Goal: Contribute content: Contribute content

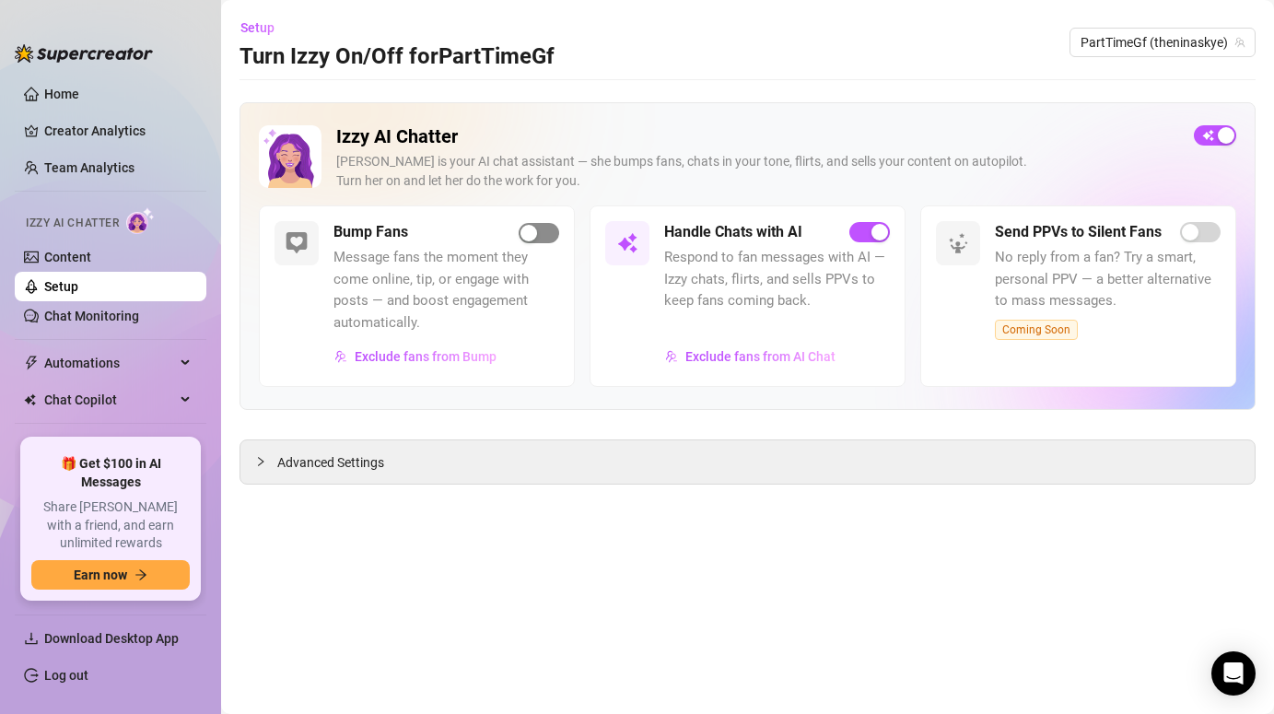
click at [527, 224] on span "button" at bounding box center [539, 233] width 41 height 20
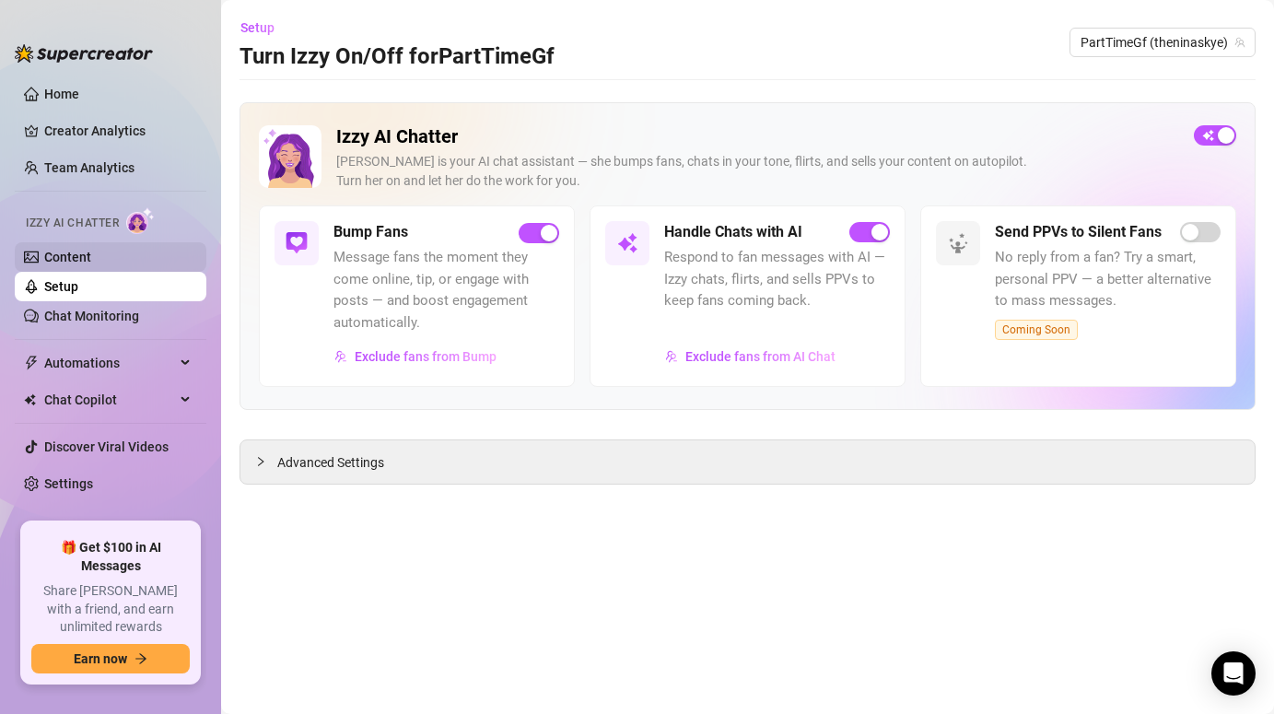
click at [62, 259] on link "Content" at bounding box center [67, 257] width 47 height 15
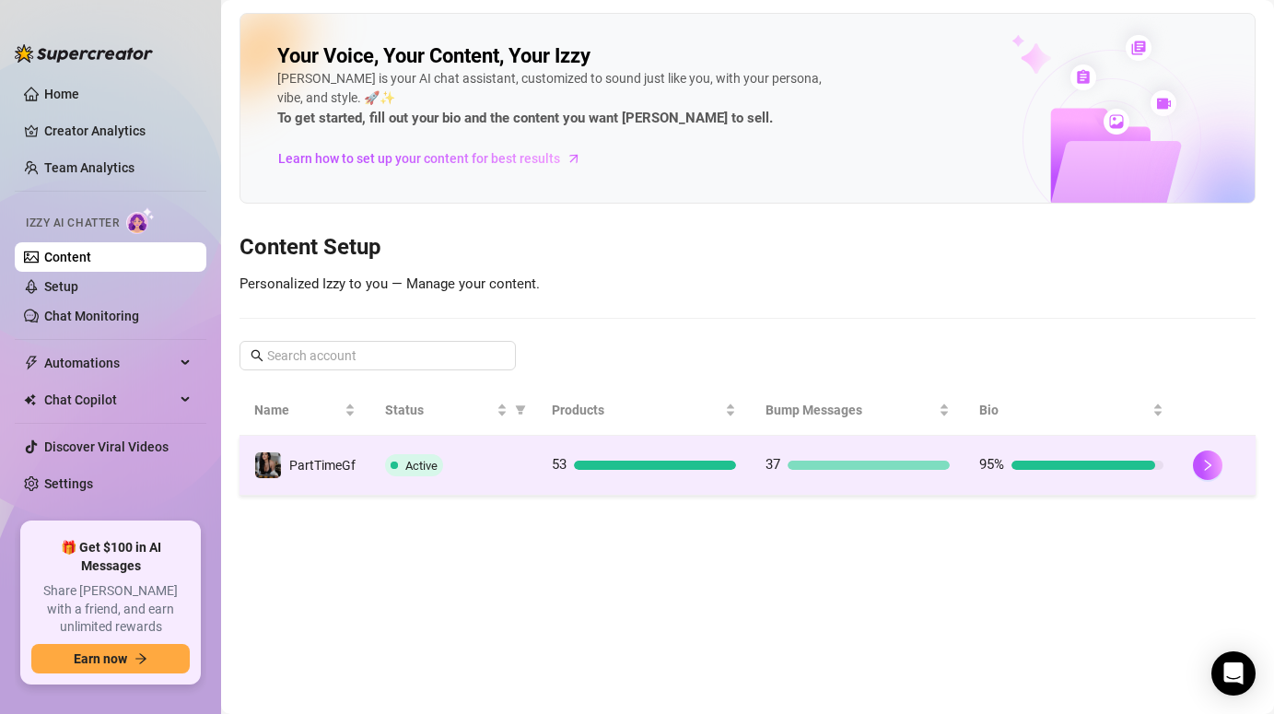
click at [576, 472] on div "53" at bounding box center [644, 465] width 184 height 22
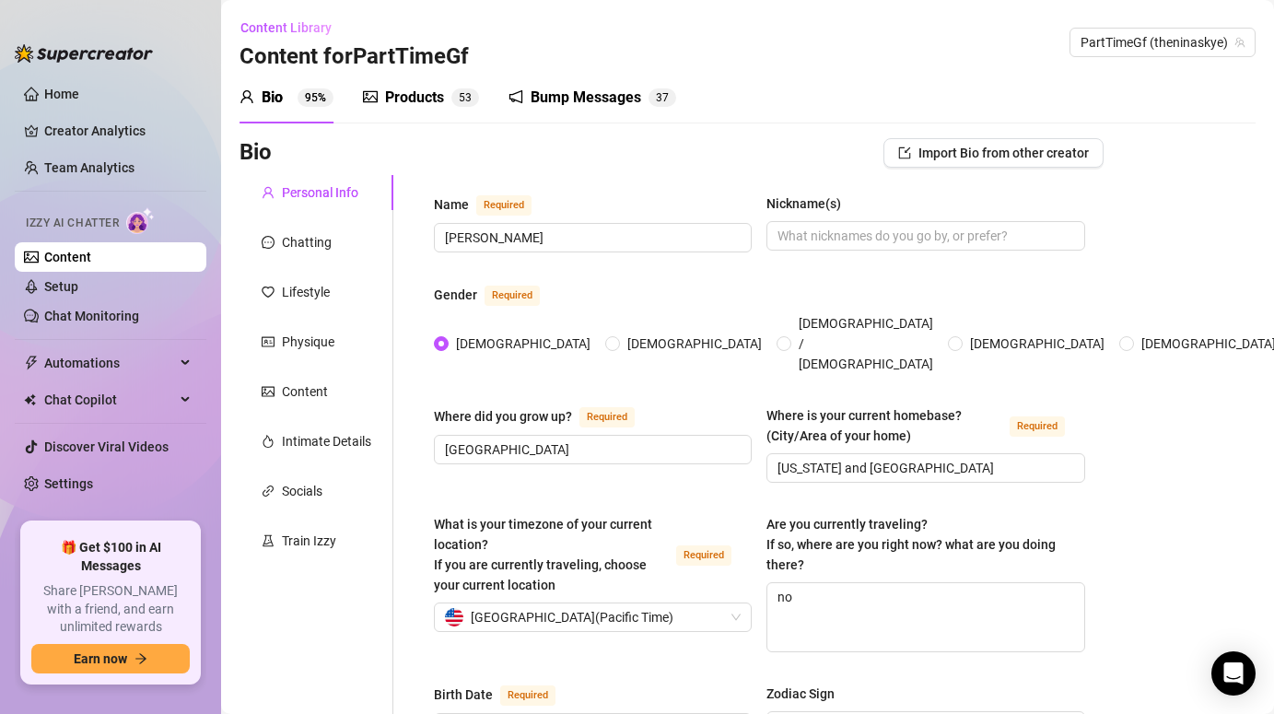
click at [570, 100] on div "Bump Messages" at bounding box center [586, 98] width 111 height 22
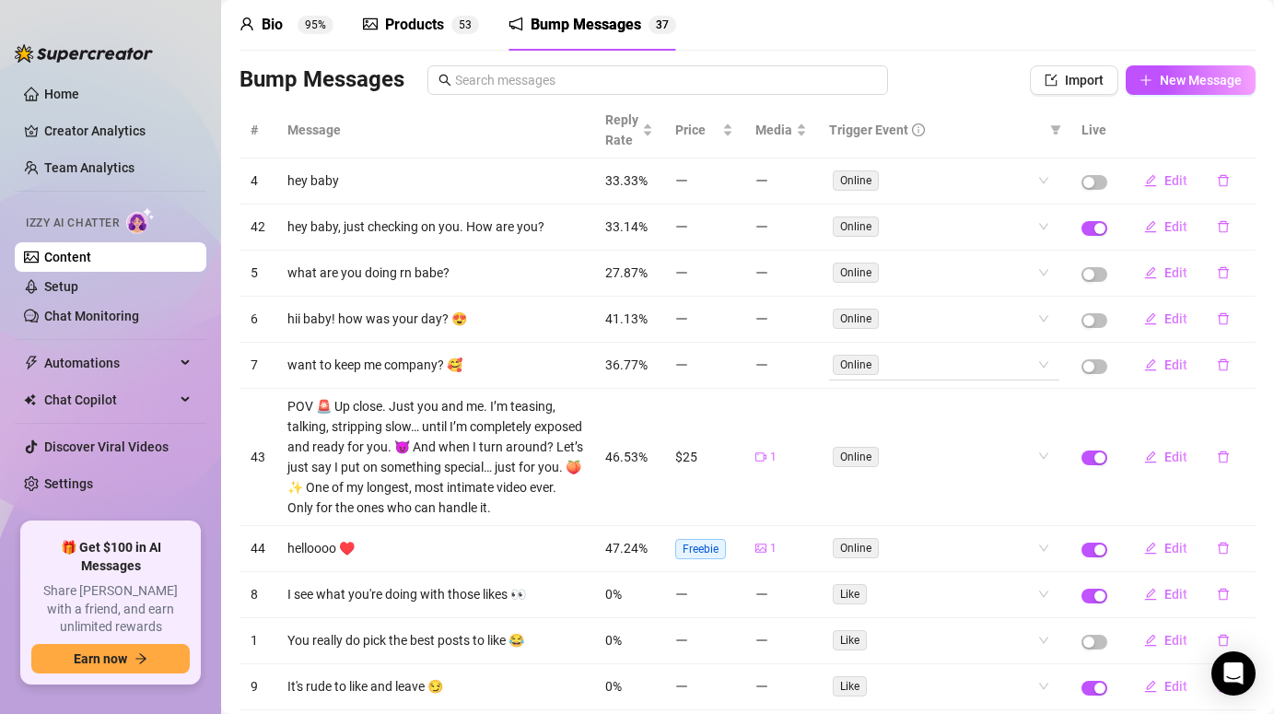
scroll to position [88, 0]
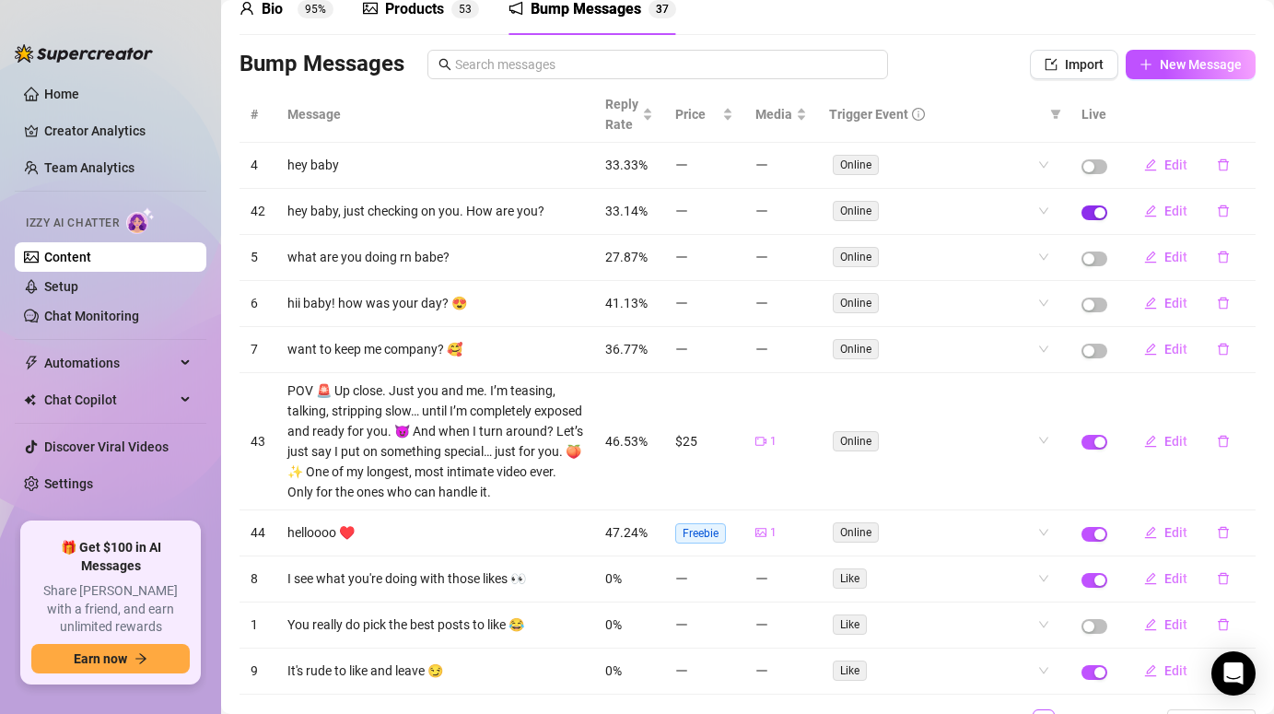
click at [1102, 214] on div "button" at bounding box center [1099, 212] width 11 height 11
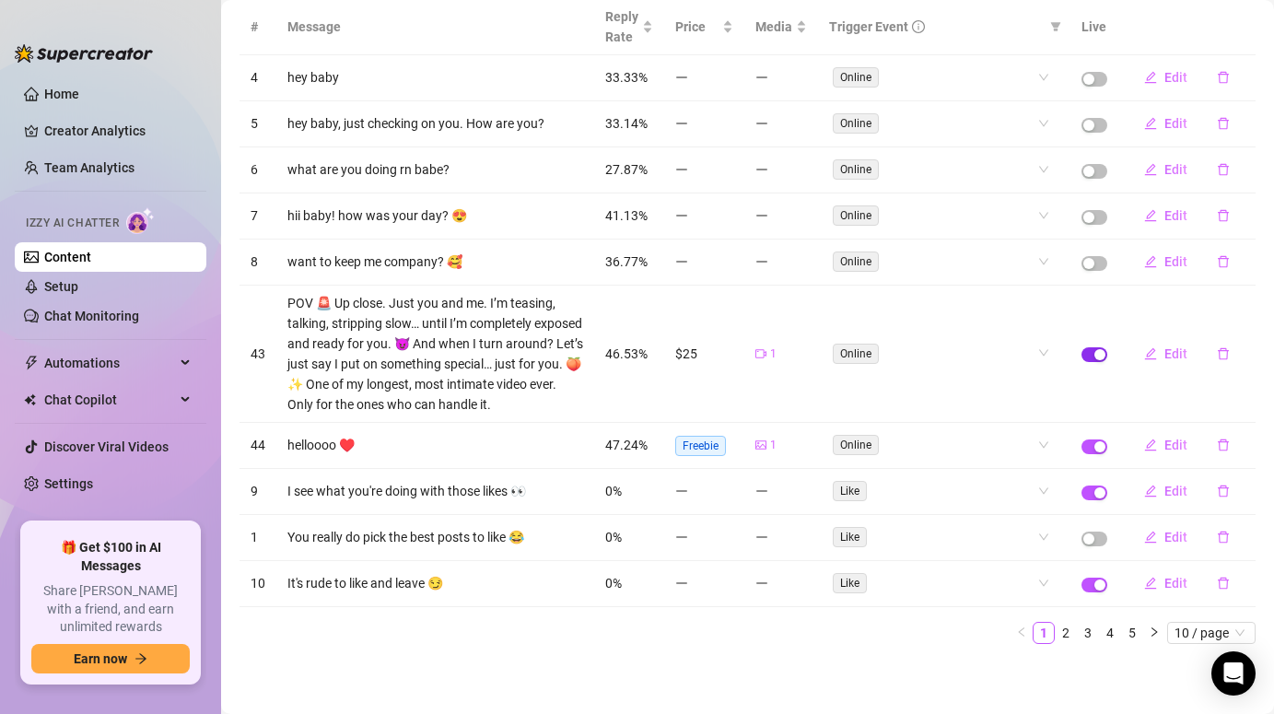
click at [1100, 356] on div "button" at bounding box center [1099, 354] width 11 height 11
click at [1133, 638] on link "5" at bounding box center [1132, 633] width 20 height 20
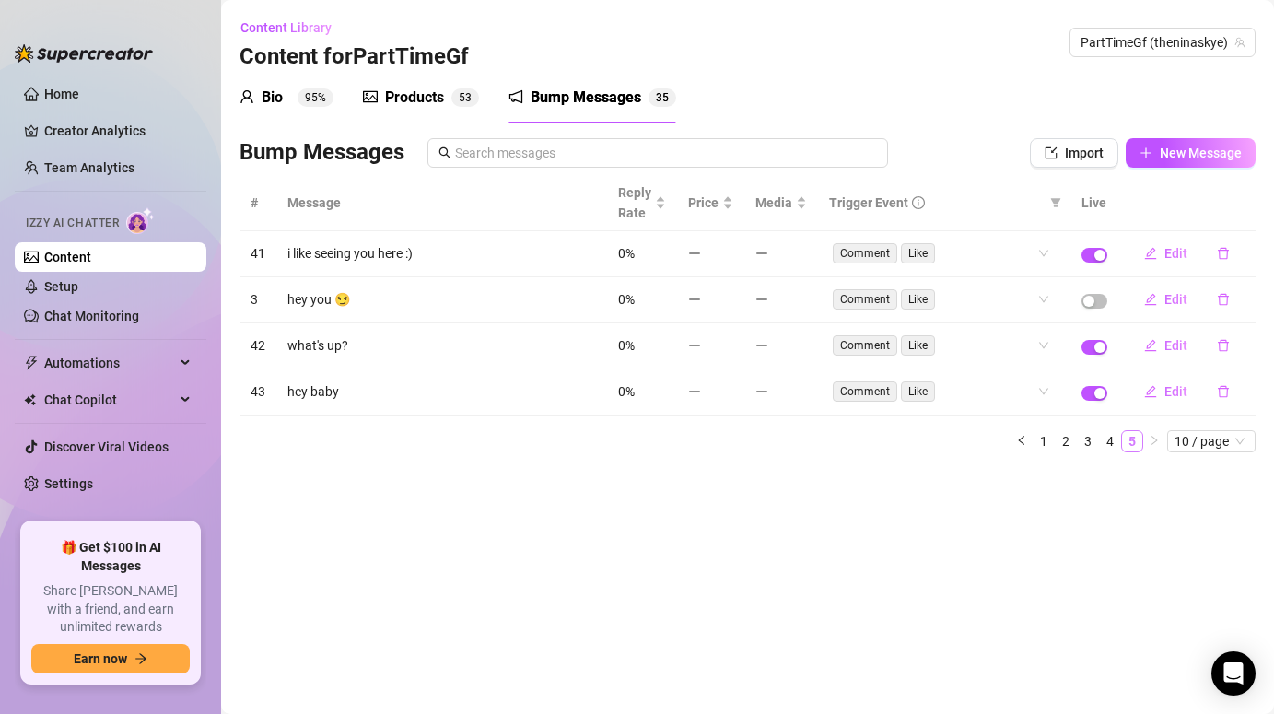
scroll to position [0, 0]
click at [1109, 442] on link "4" at bounding box center [1110, 441] width 20 height 20
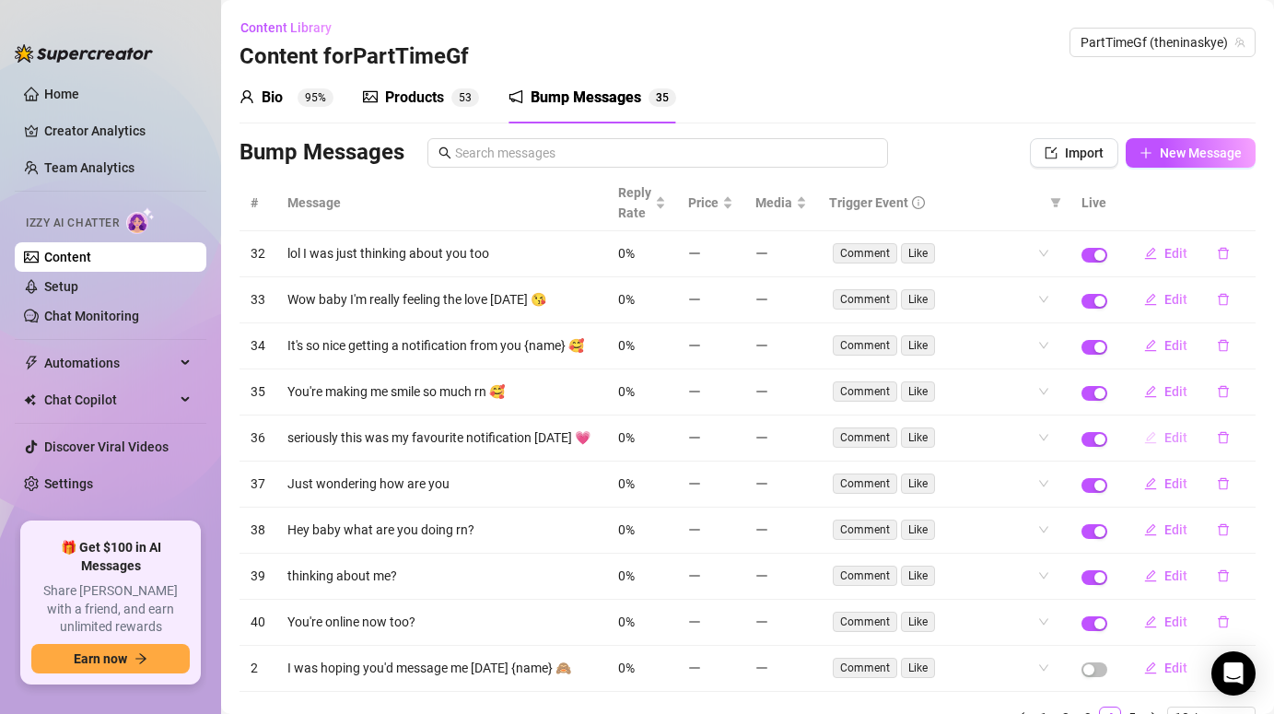
scroll to position [85, 0]
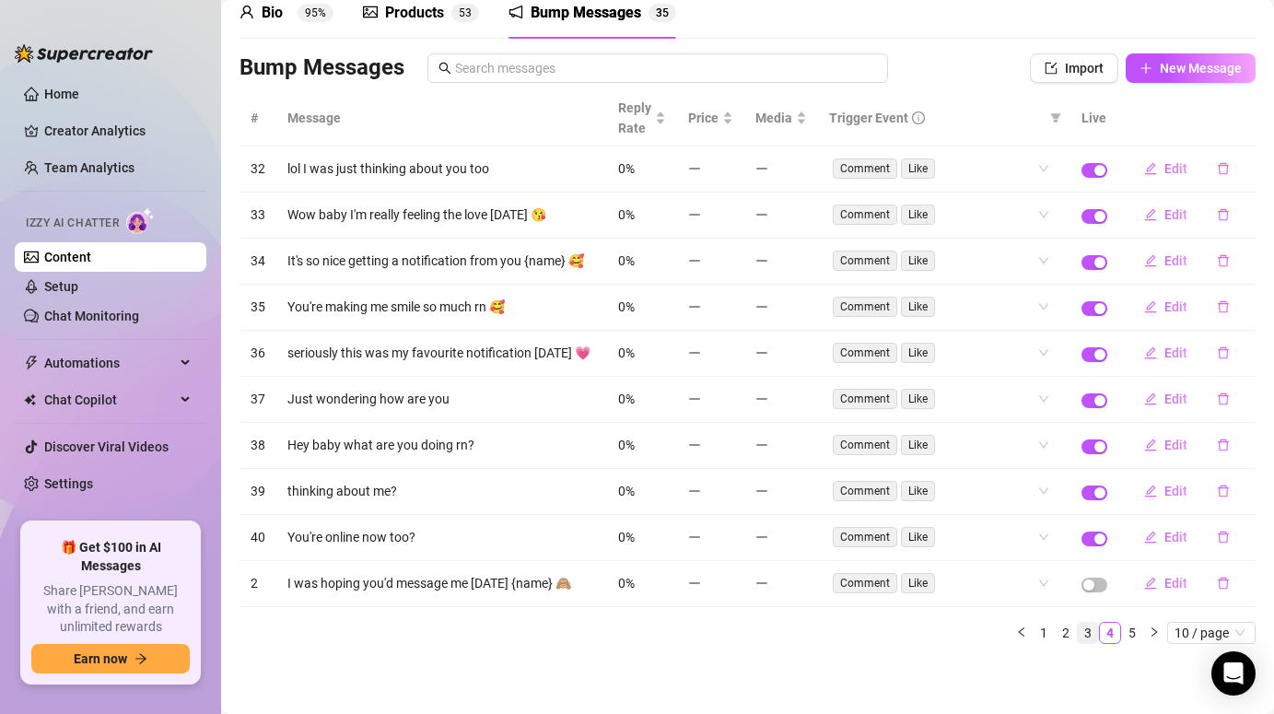
click at [1092, 632] on link "3" at bounding box center [1088, 633] width 20 height 20
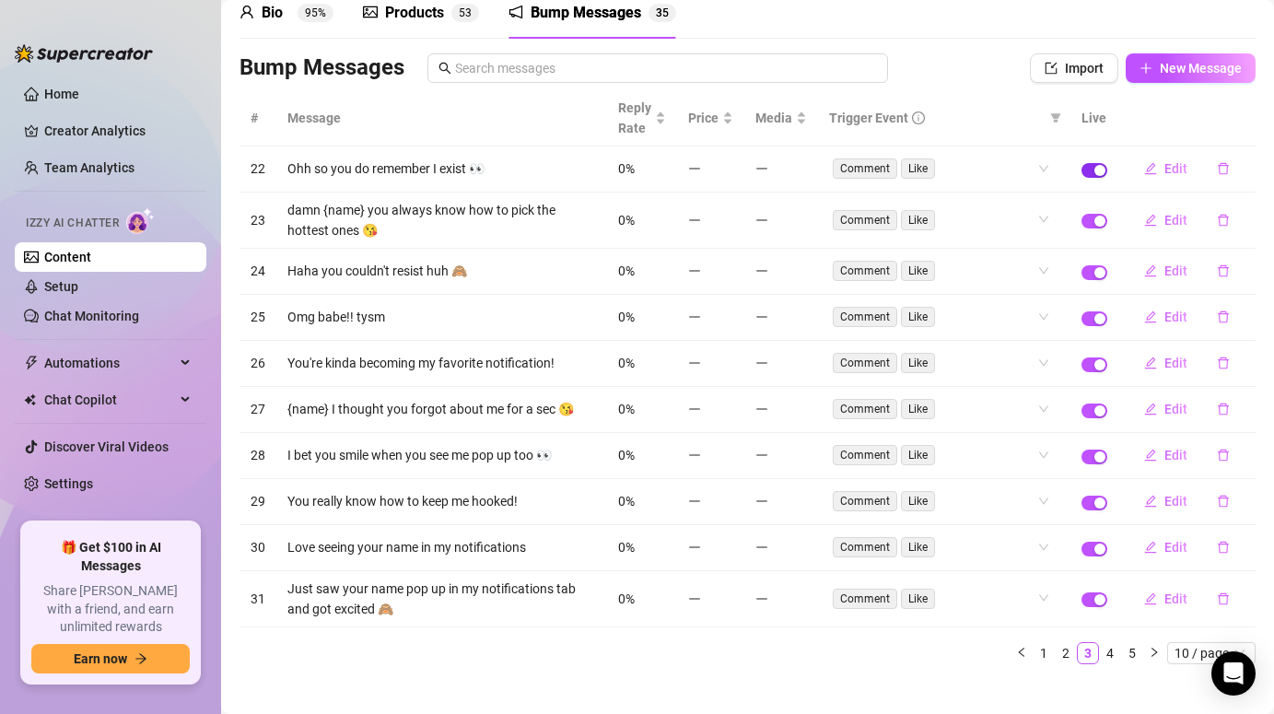
click at [1098, 173] on div "button" at bounding box center [1099, 170] width 11 height 11
click at [1067, 654] on link "2" at bounding box center [1066, 653] width 20 height 20
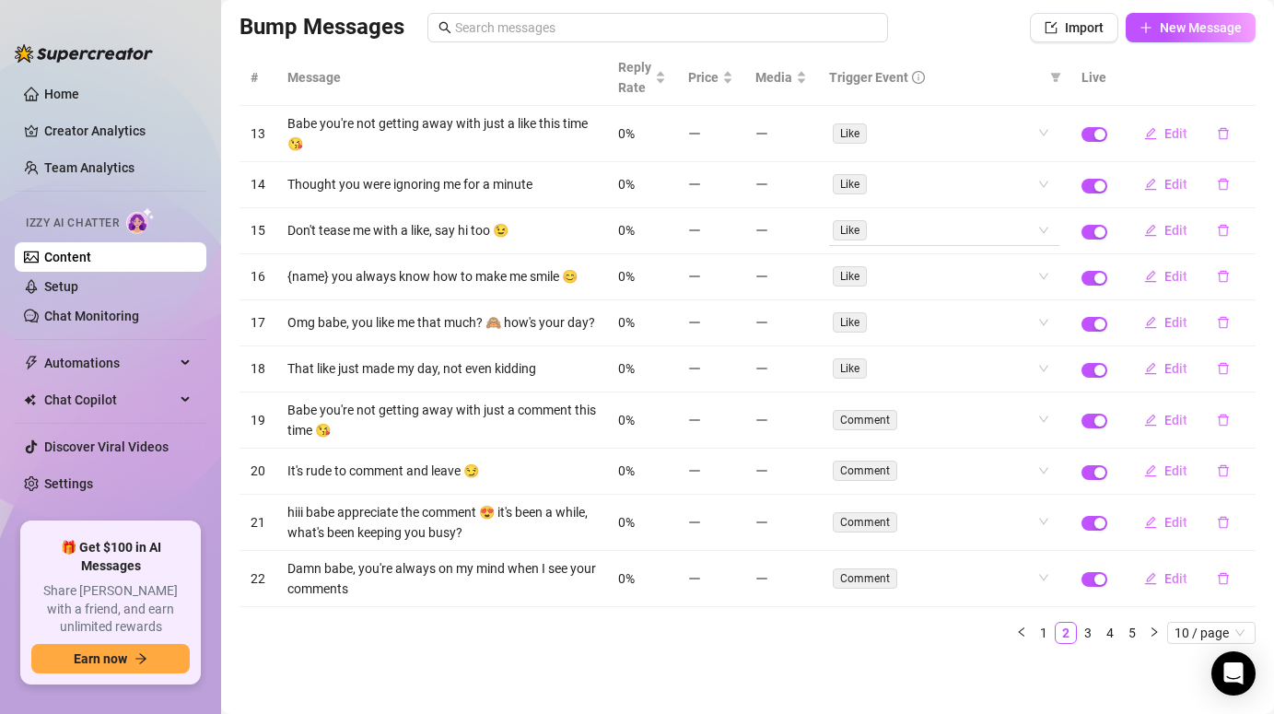
scroll to position [0, 0]
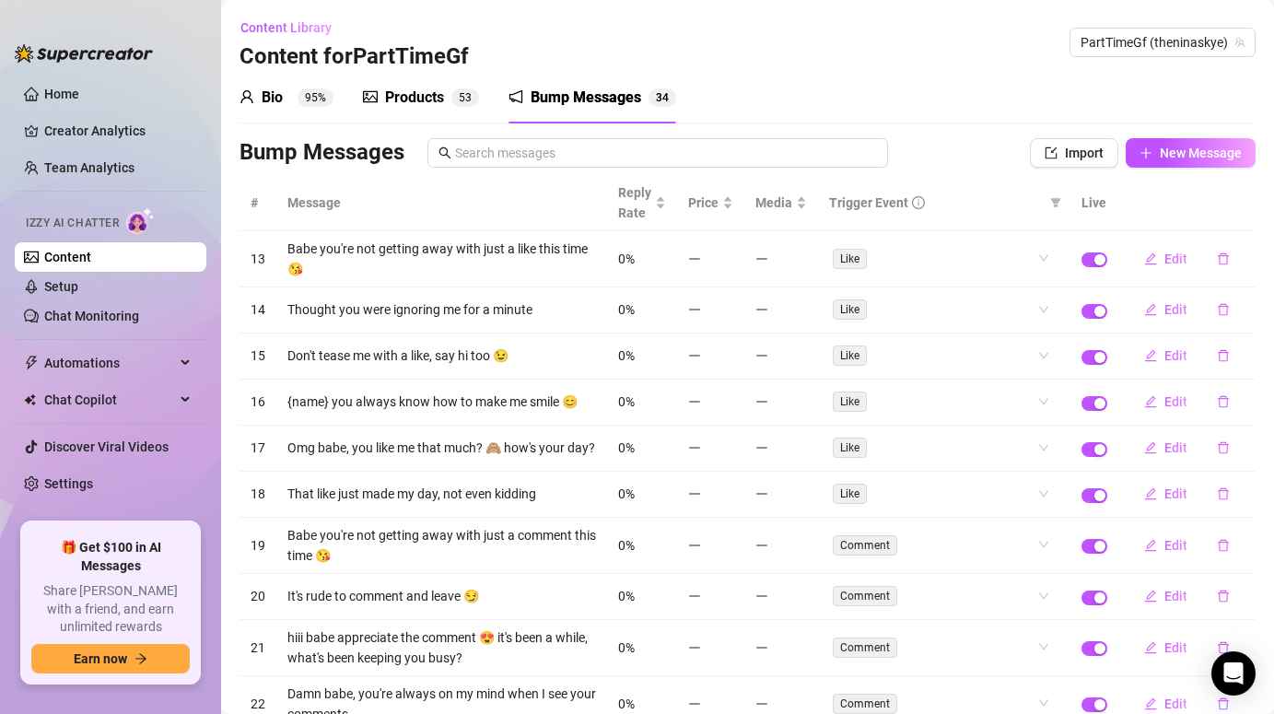
click at [621, 84] on div "Bump Messages 3 4" at bounding box center [592, 98] width 168 height 52
click at [590, 99] on div "Bump Messages" at bounding box center [586, 98] width 111 height 22
click at [1073, 149] on span "Import" at bounding box center [1084, 153] width 39 height 15
type textarea "Type your message here..."
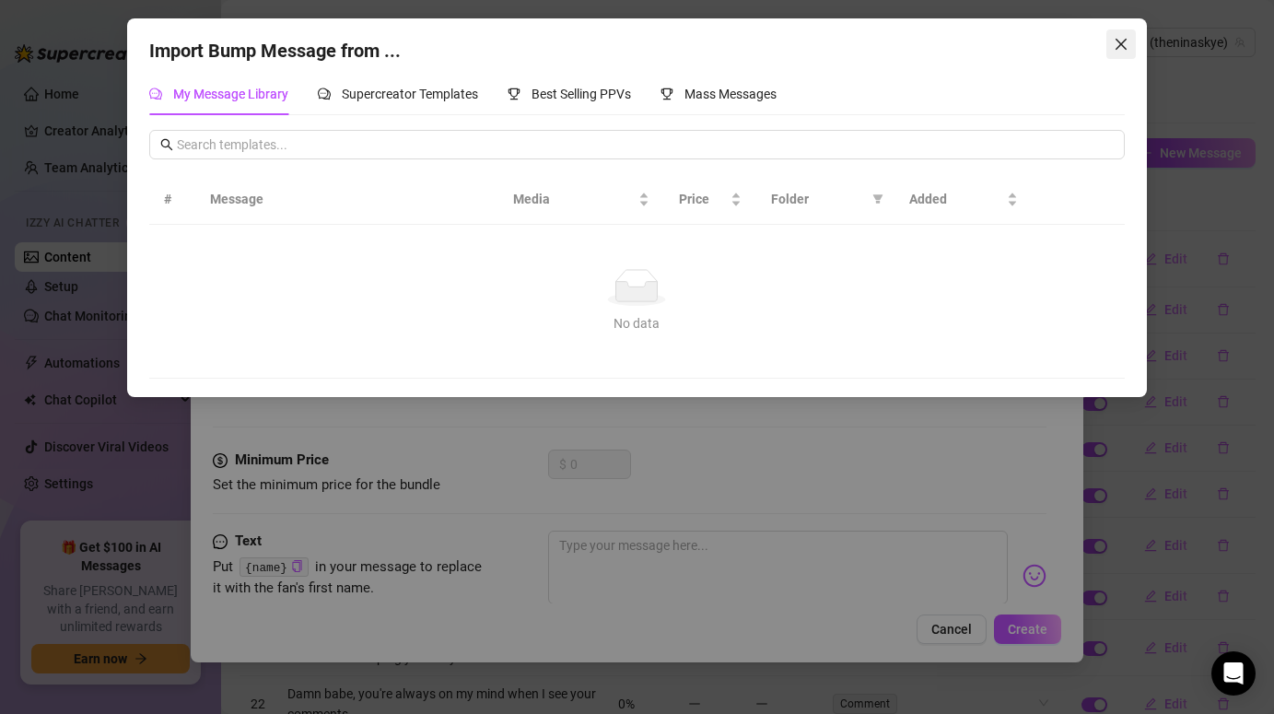
click at [1125, 43] on icon "close" at bounding box center [1121, 44] width 15 height 15
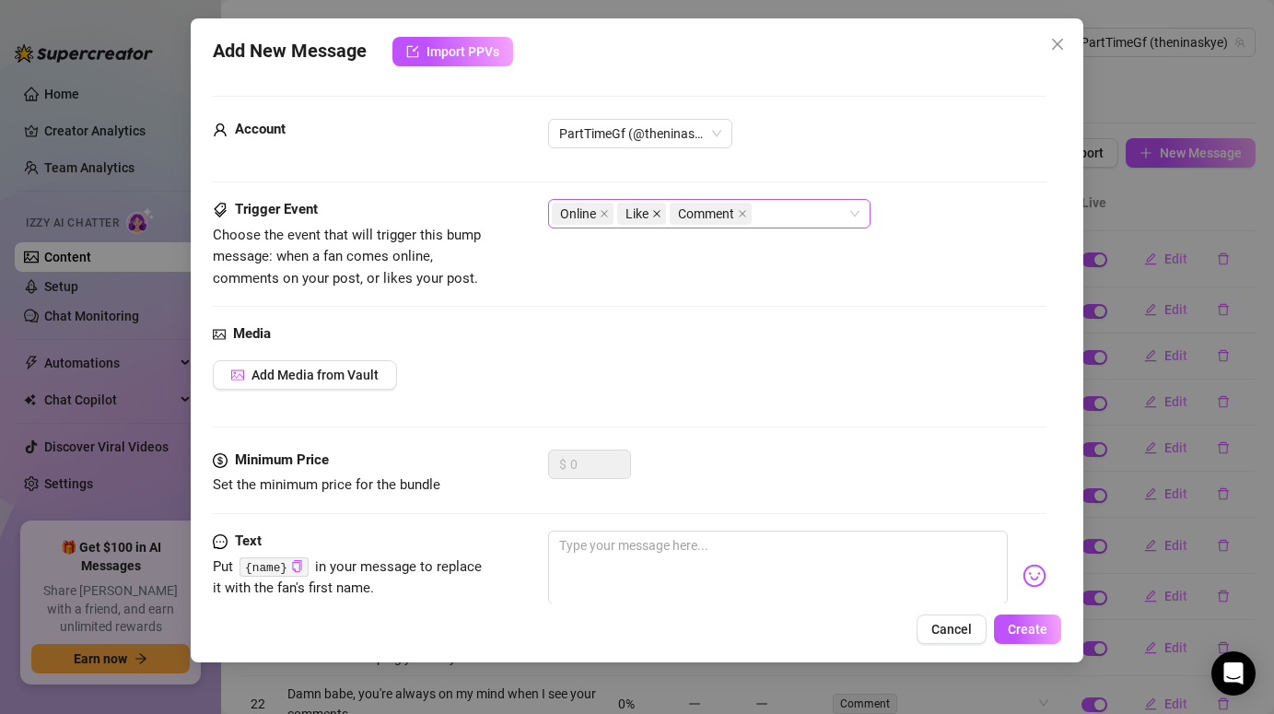
click at [655, 211] on icon "close" at bounding box center [657, 213] width 7 height 7
click at [693, 213] on icon "close" at bounding box center [689, 213] width 9 height 9
click at [593, 558] on textarea at bounding box center [777, 568] width 459 height 74
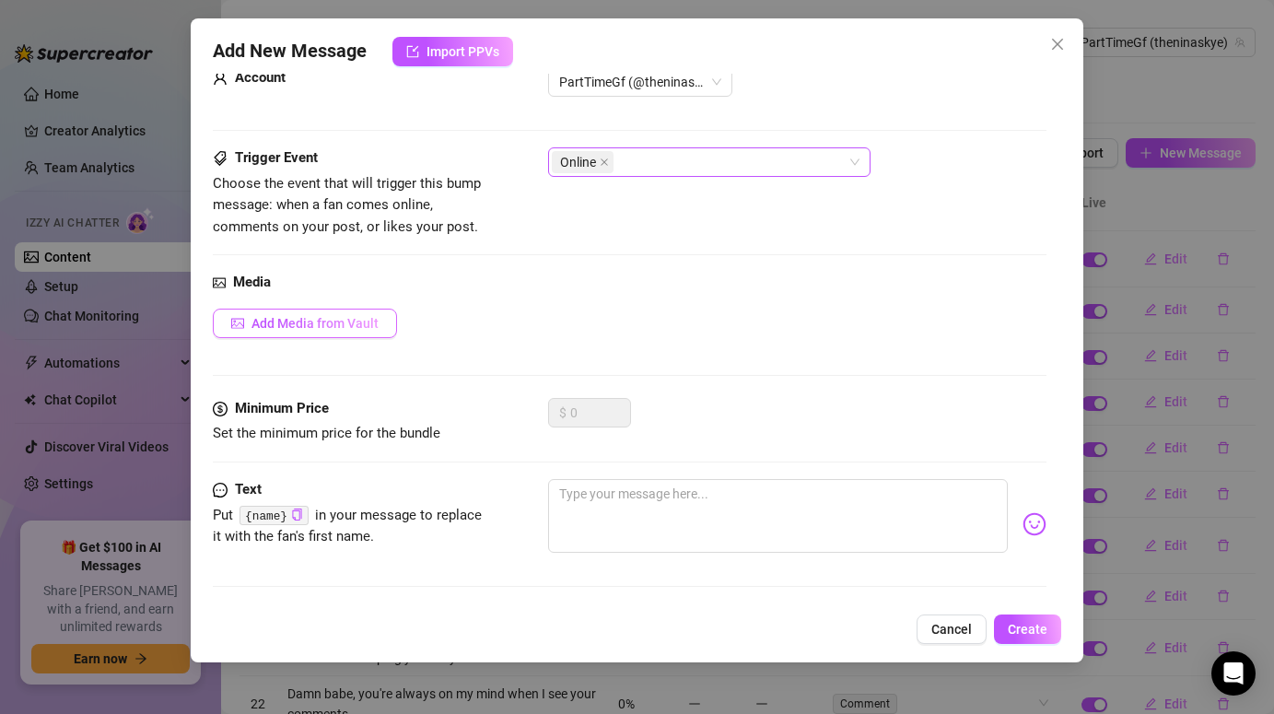
click at [345, 321] on span "Add Media from Vault" at bounding box center [314, 323] width 127 height 15
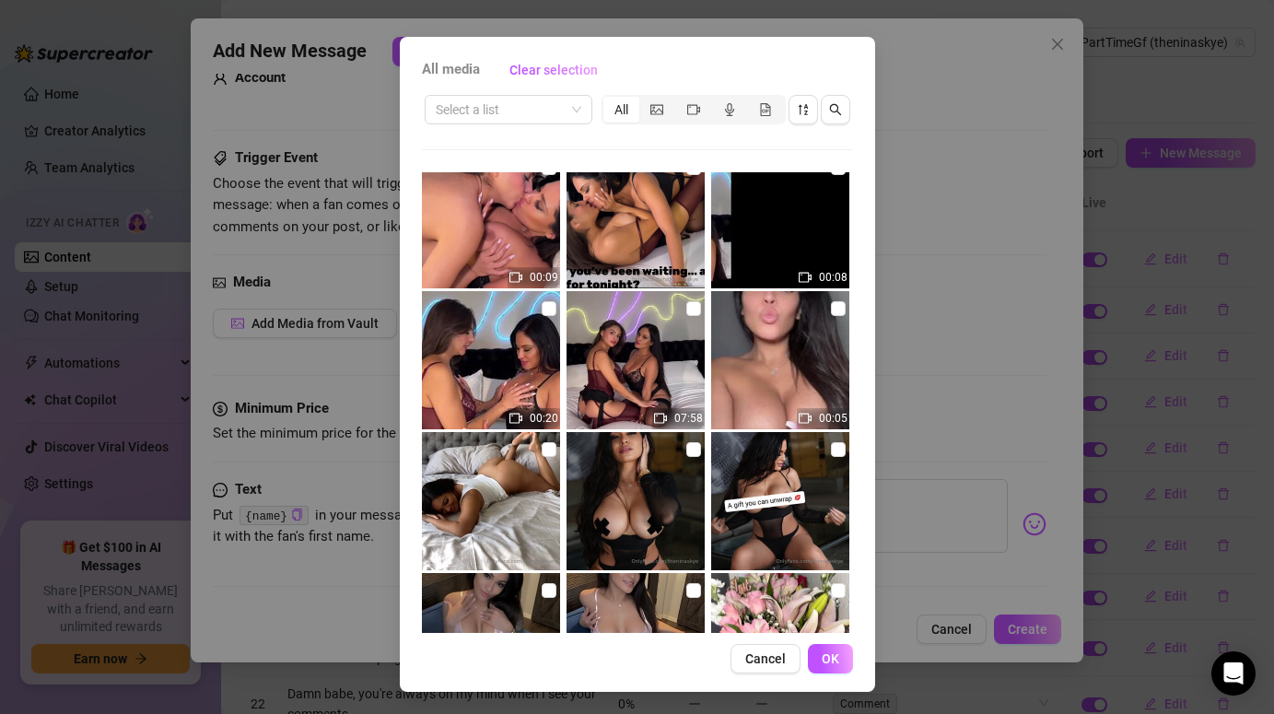
scroll to position [4550, 0]
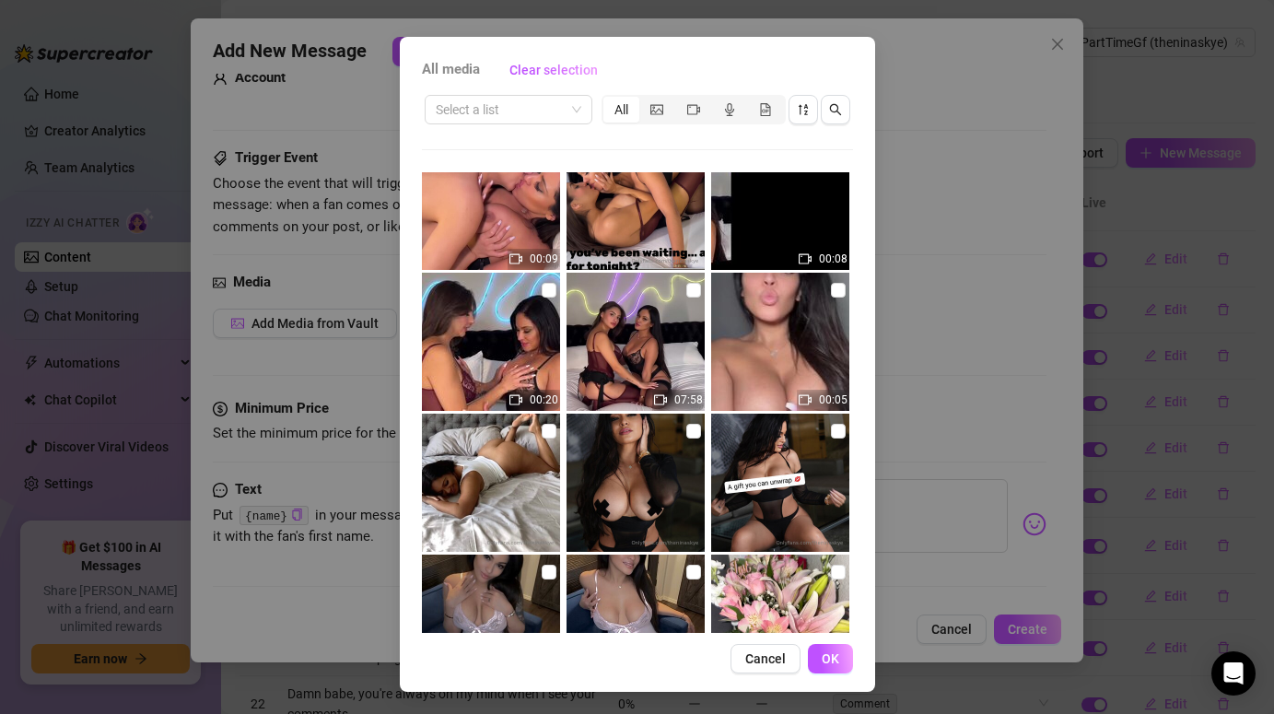
click at [772, 351] on img at bounding box center [780, 342] width 138 height 138
click at [758, 328] on img at bounding box center [780, 342] width 138 height 138
click at [780, 347] on img at bounding box center [780, 342] width 138 height 138
click at [843, 287] on input "checkbox" at bounding box center [838, 290] width 15 height 15
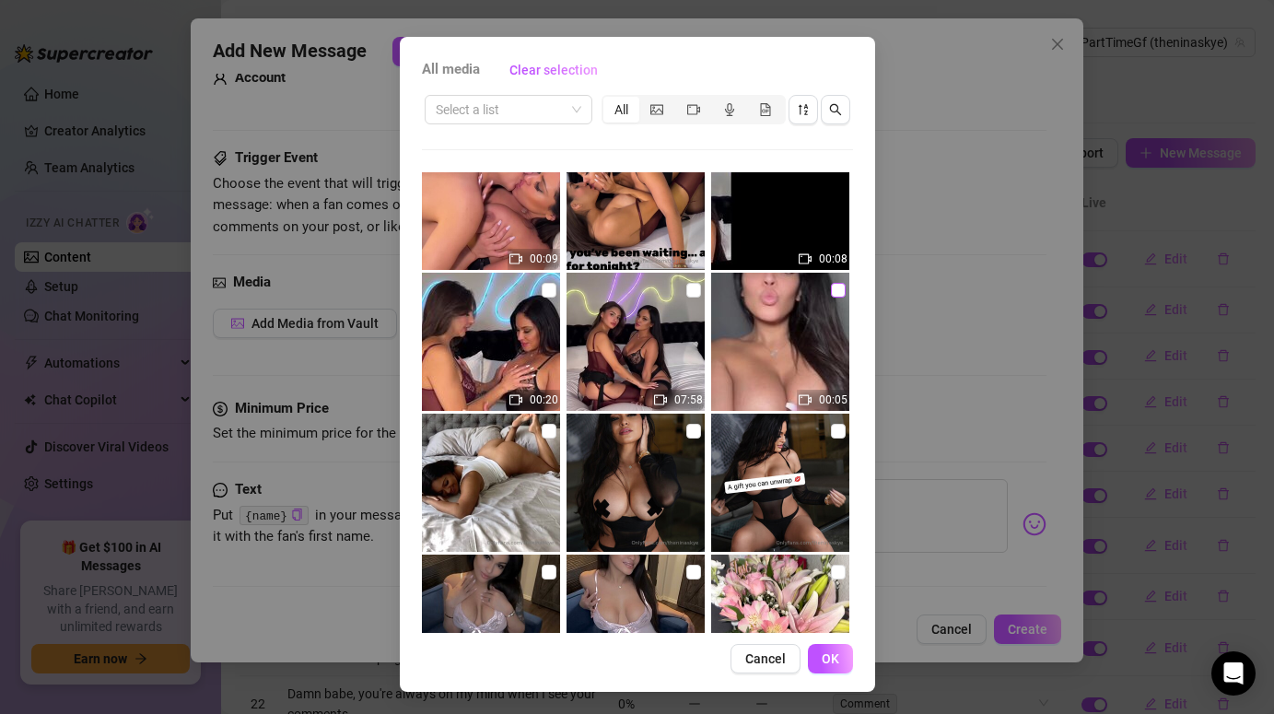
checkbox input "true"
click at [842, 656] on button "OK" at bounding box center [830, 658] width 45 height 29
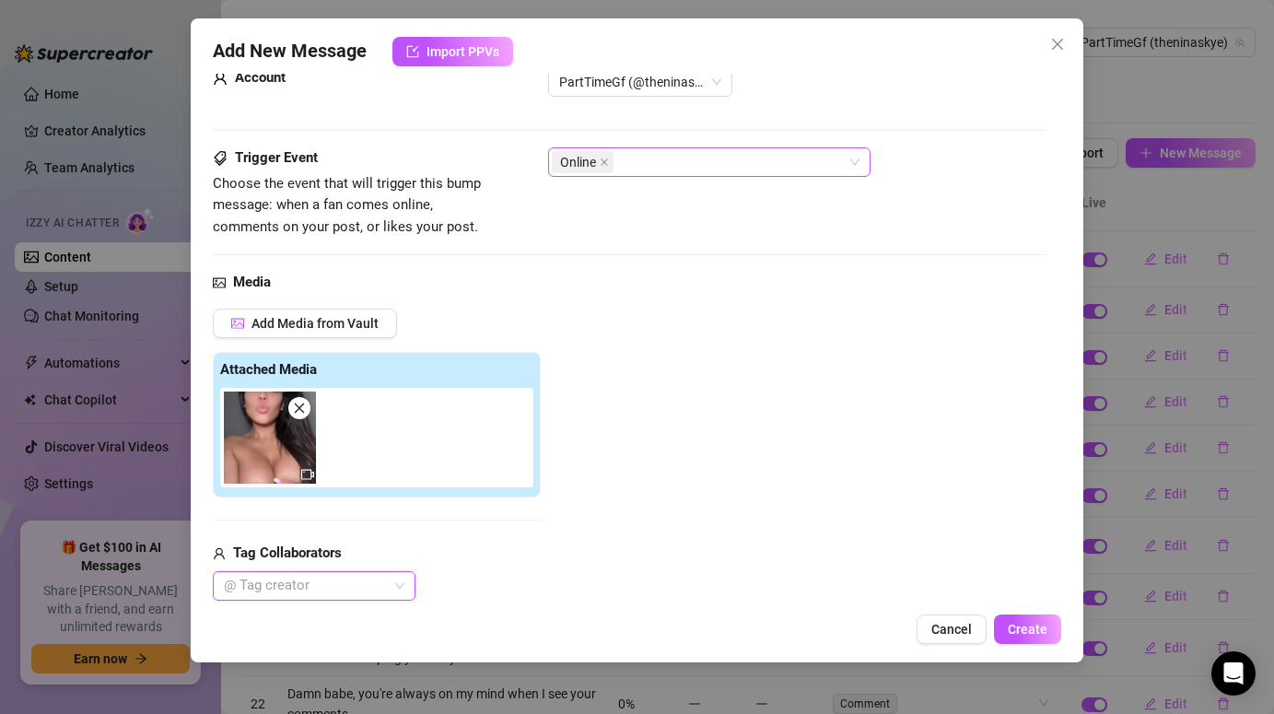
click at [278, 446] on img at bounding box center [270, 437] width 92 height 92
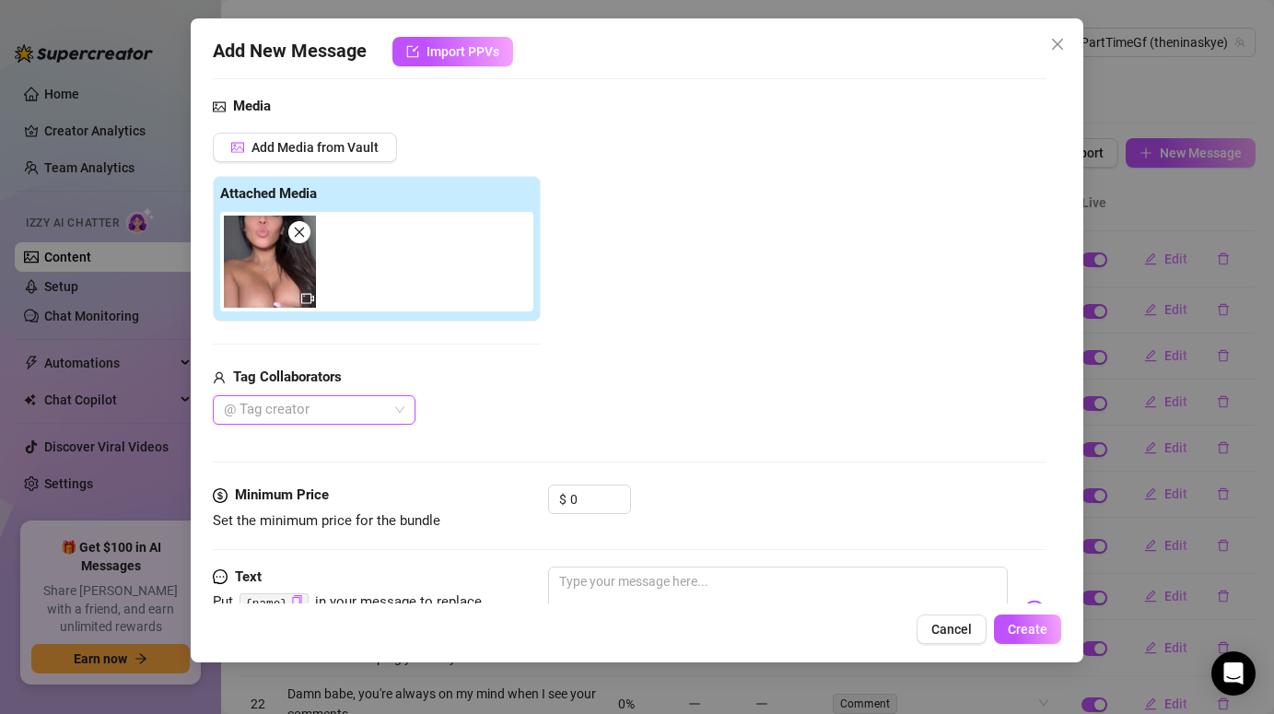
scroll to position [314, 0]
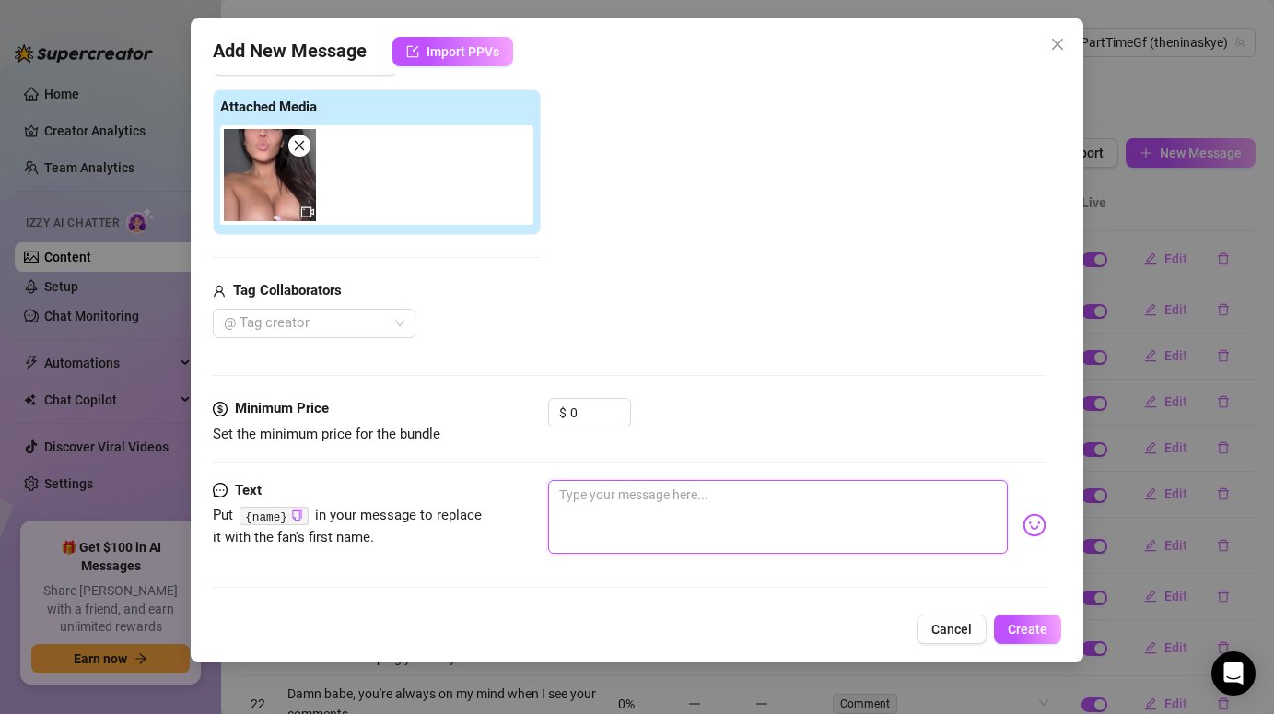
click at [610, 505] on textarea at bounding box center [777, 517] width 459 height 74
type textarea "h"
type textarea "he"
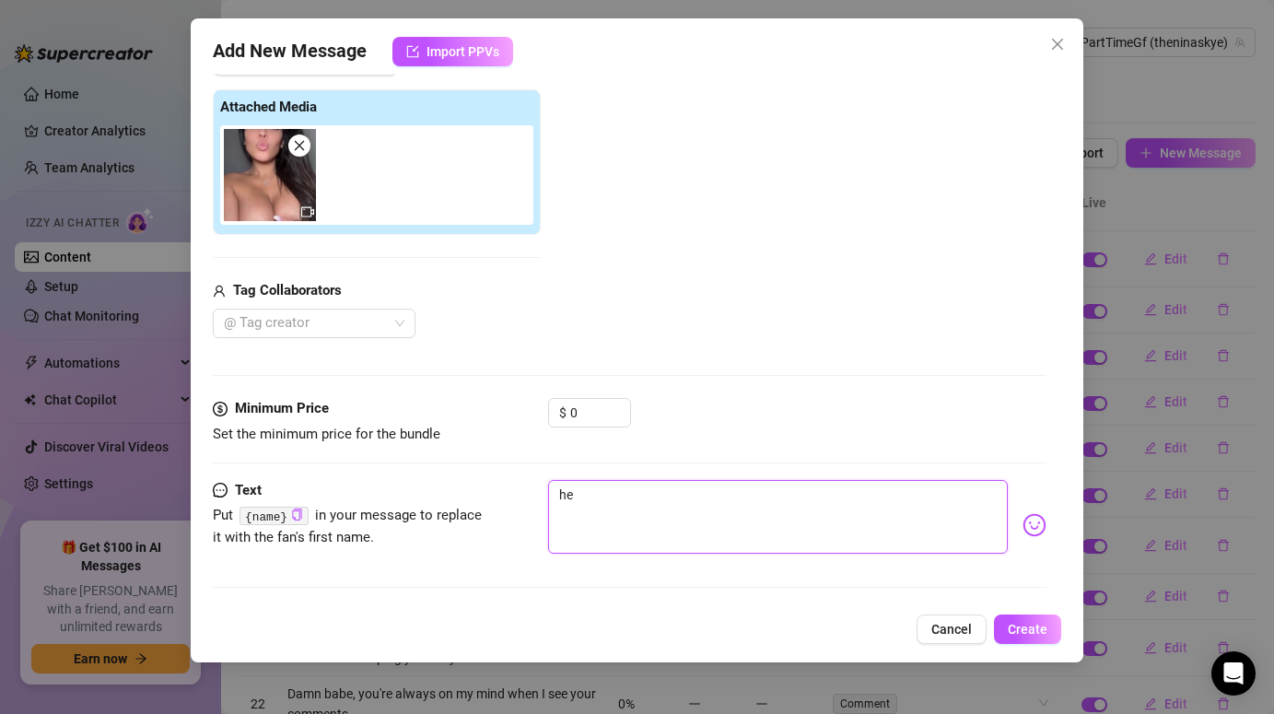
type textarea "hey"
type textarea "hey y"
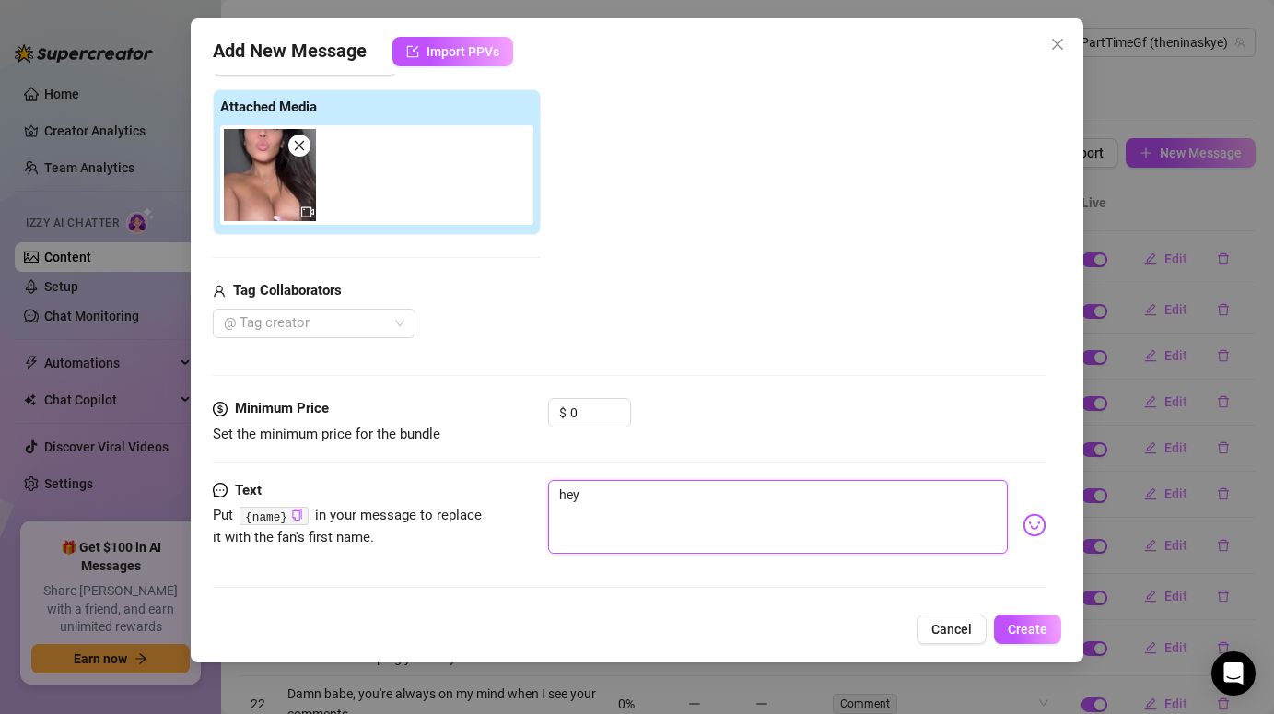
type textarea "hey y"
type textarea "hey yo"
type textarea "hey you"
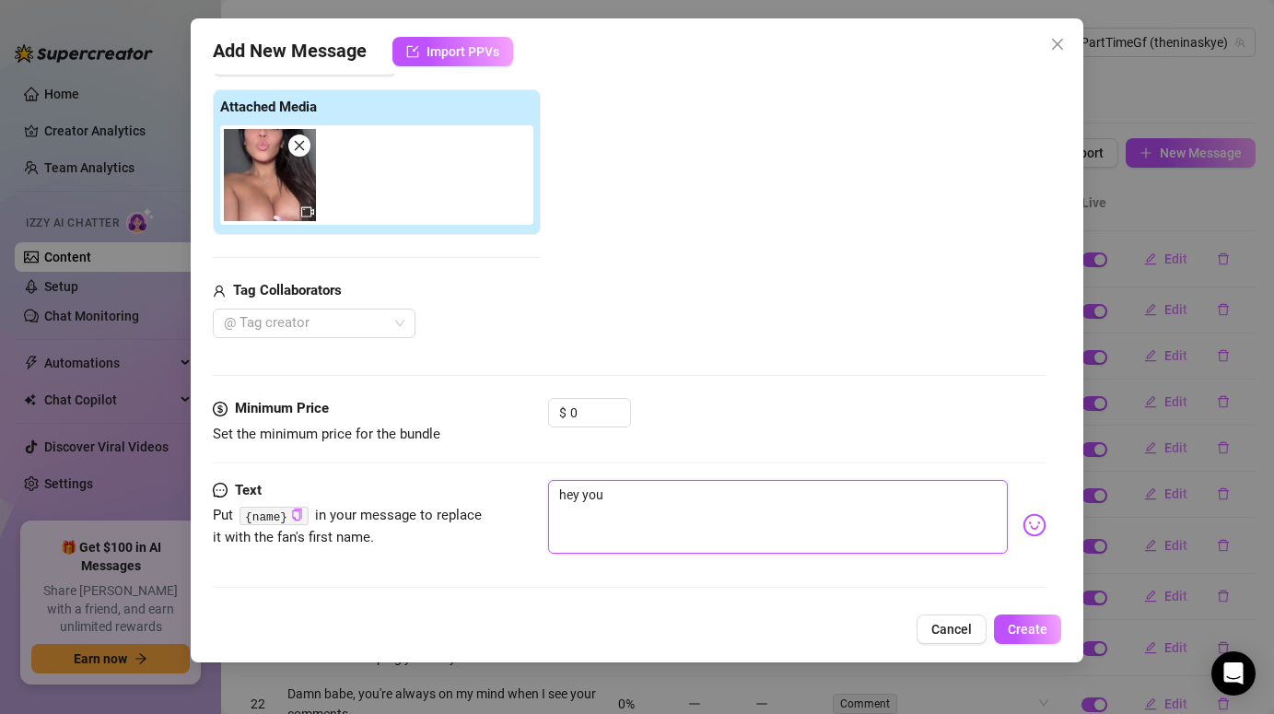
type textarea "hey you."
type textarea "hey you.."
type textarea "hey you..."
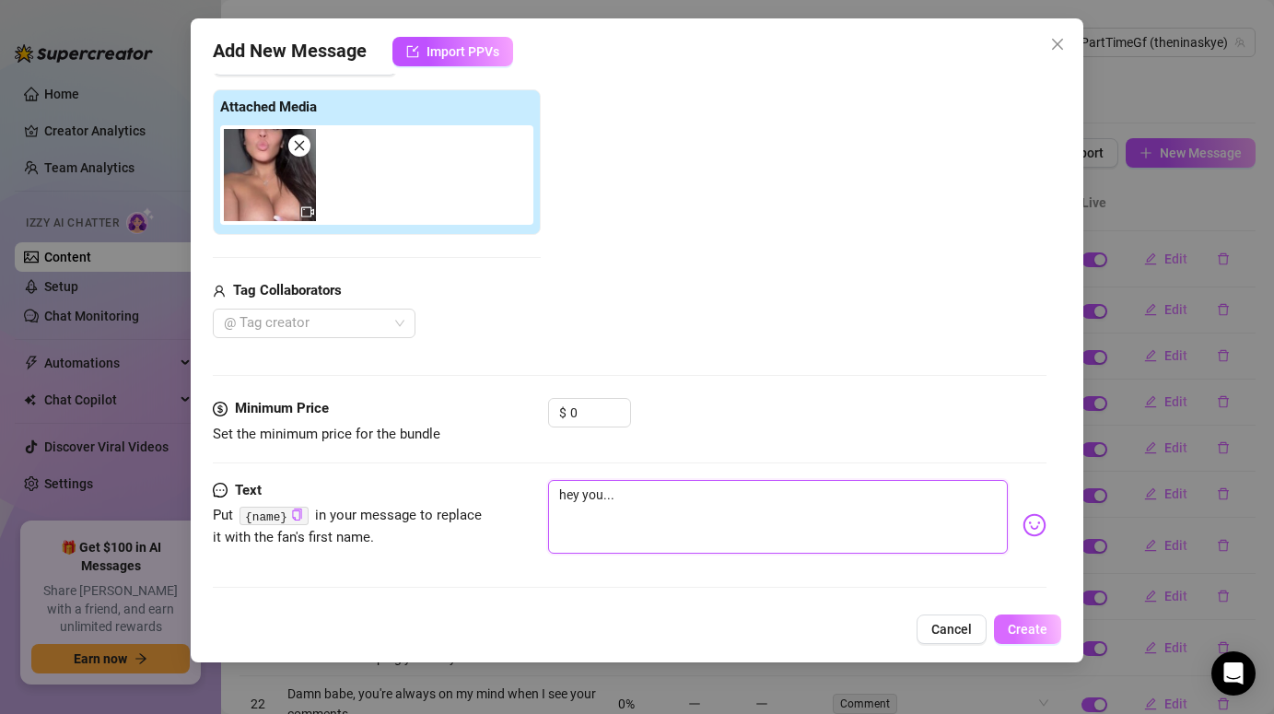
type textarea "hey you..."
click at [1032, 634] on span "Create" at bounding box center [1028, 629] width 40 height 15
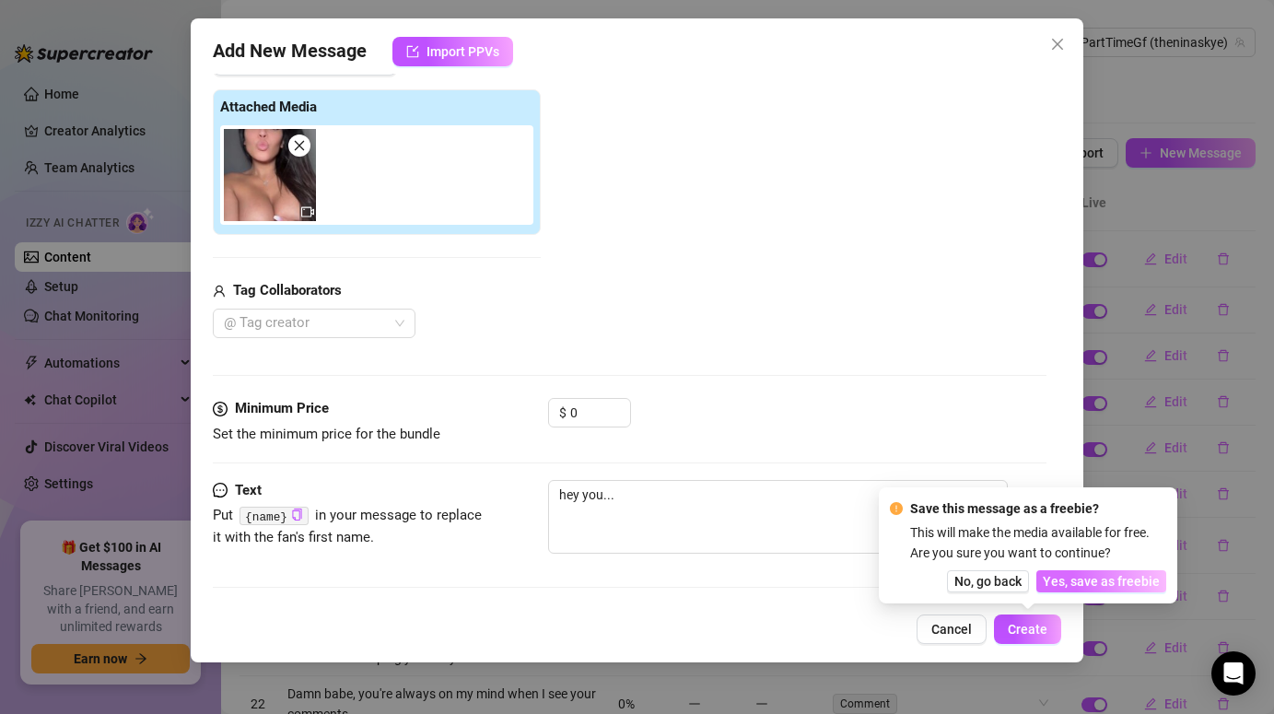
click at [1095, 581] on span "Yes, save as freebie" at bounding box center [1101, 581] width 117 height 15
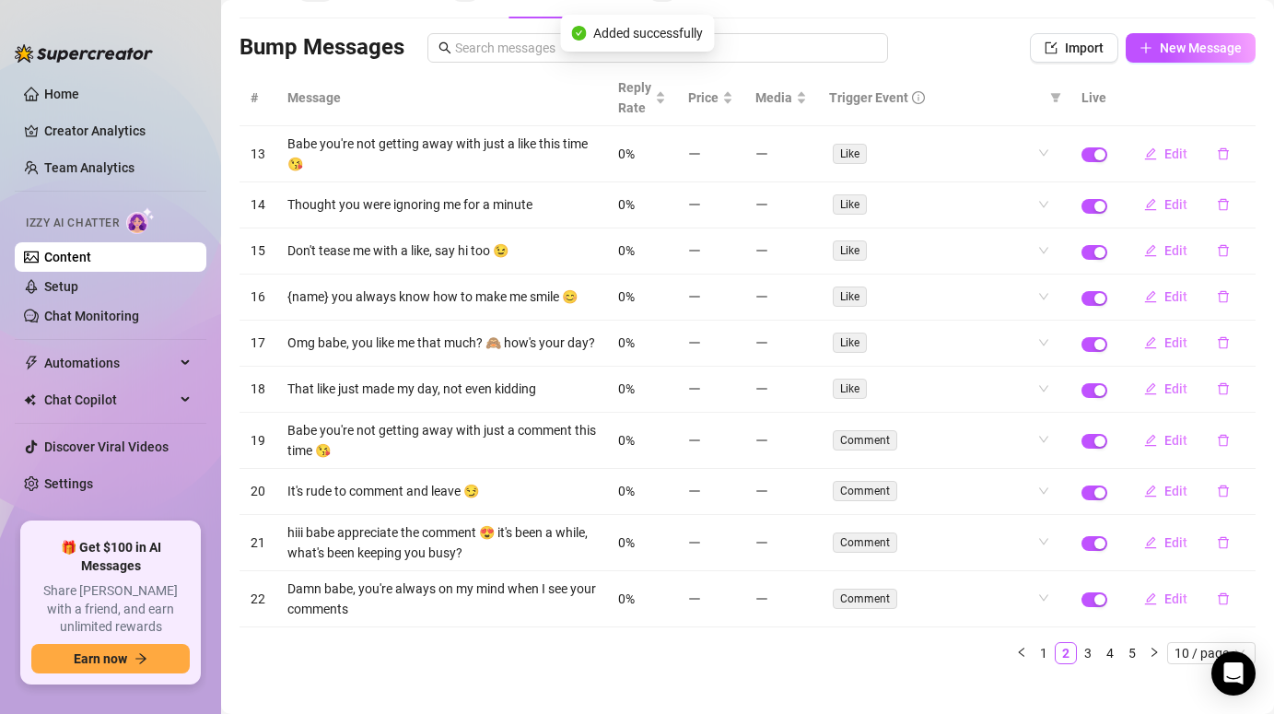
scroll to position [125, 0]
